Goal: Register for event/course

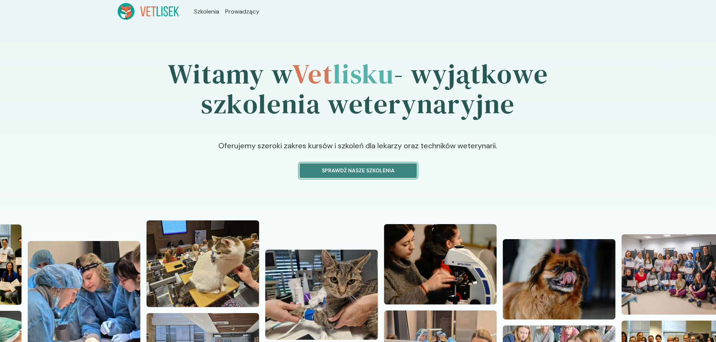
click at [379, 169] on p "Sprawdź nasze szkolenia" at bounding box center [358, 171] width 104 height 8
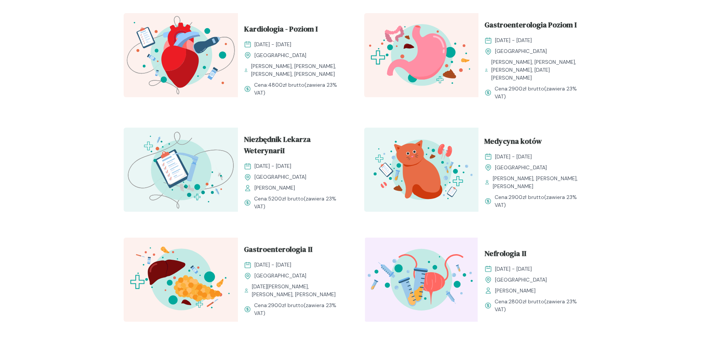
scroll to position [690, 0]
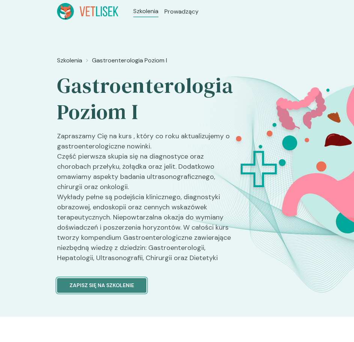
click at [103, 287] on p "Zapisz się na szkolenie" at bounding box center [101, 285] width 65 height 8
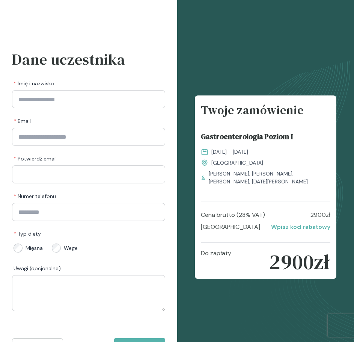
scroll to position [32, 0]
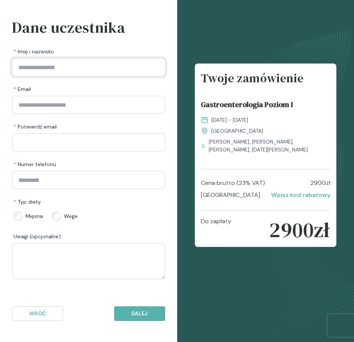
click at [111, 65] on input "Imię i nazwisko" at bounding box center [88, 67] width 153 height 18
type input "**********"
type input "*********"
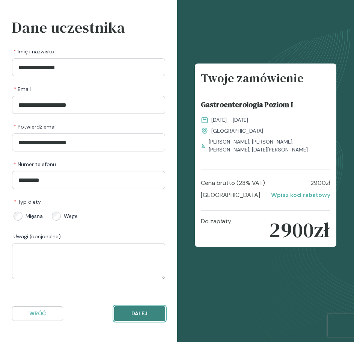
click at [136, 313] on p "Dalej" at bounding box center [140, 314] width 38 height 8
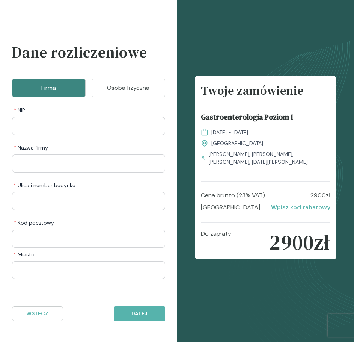
scroll to position [7, 0]
click at [243, 291] on icon at bounding box center [265, 167] width 177 height 349
click at [34, 316] on p "Wstecz" at bounding box center [37, 314] width 38 height 8
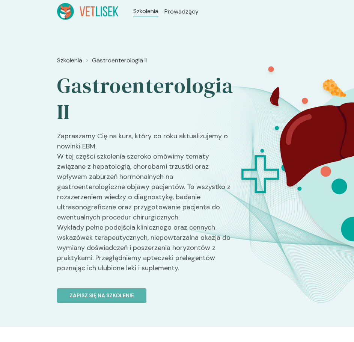
click at [192, 233] on p "Zapraszamy Cię na kurs, który co roku aktualizujemy o nowinki EBM. W tej części…" at bounding box center [145, 205] width 177 height 148
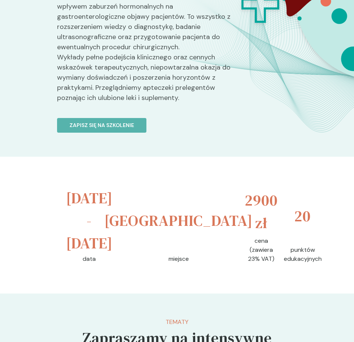
scroll to position [170, 0]
